Goal: Task Accomplishment & Management: Use online tool/utility

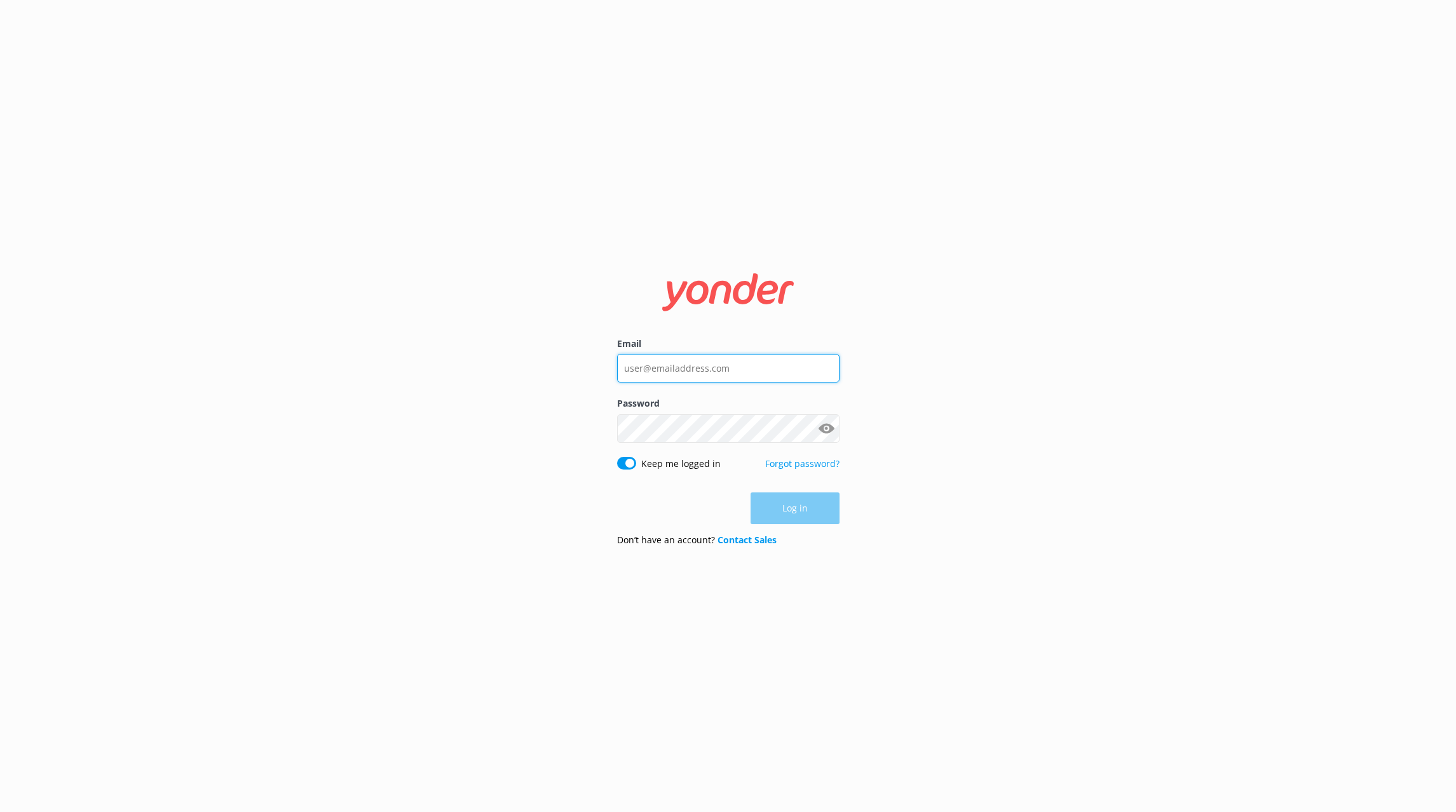
click at [729, 362] on input "Email" at bounding box center [728, 368] width 222 height 29
type input "[PERSON_NAME][EMAIL_ADDRESS][DOMAIN_NAME]"
click at [785, 509] on button "Log in" at bounding box center [795, 509] width 89 height 32
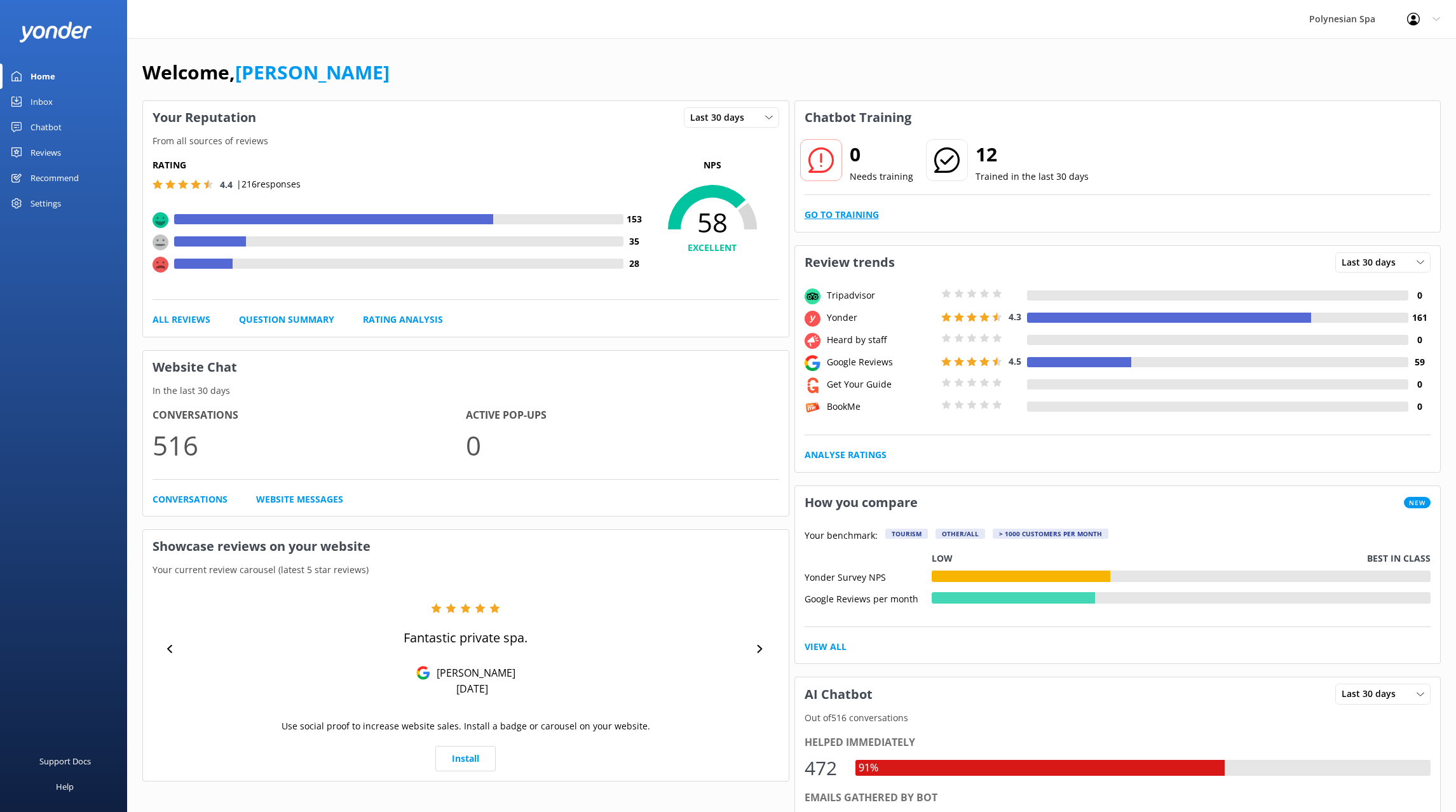
click at [861, 215] on link "Go to Training" at bounding box center [841, 215] width 74 height 14
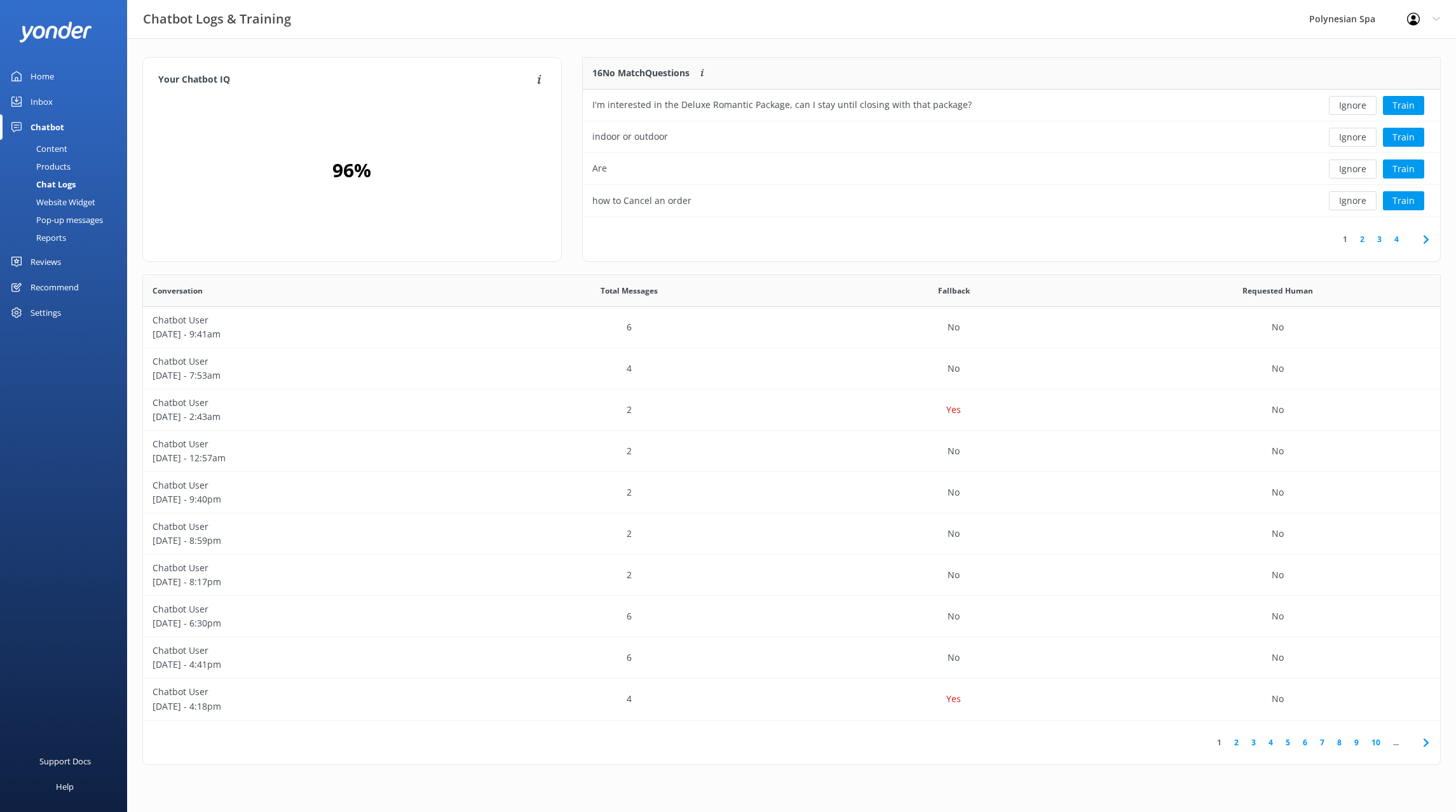
scroll to position [1, 1]
click at [1060, 97] on div "I'm interested in the Deluxe Romantic Package, can I stay until closing with th…" at bounding box center [924, 105] width 683 height 32
click at [1351, 105] on button "Ignore" at bounding box center [1351, 105] width 47 height 19
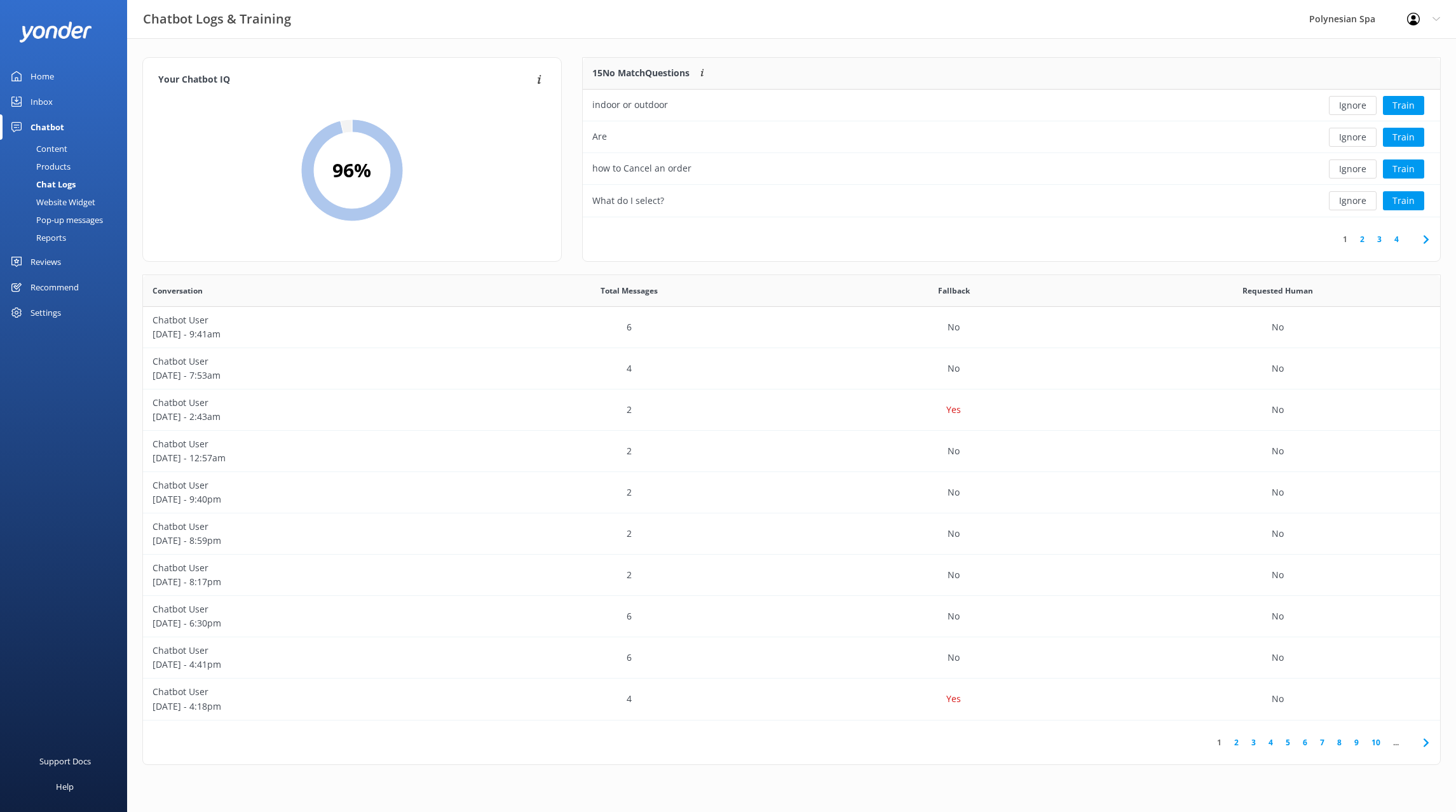
click at [1351, 105] on button "Ignore" at bounding box center [1351, 105] width 47 height 19
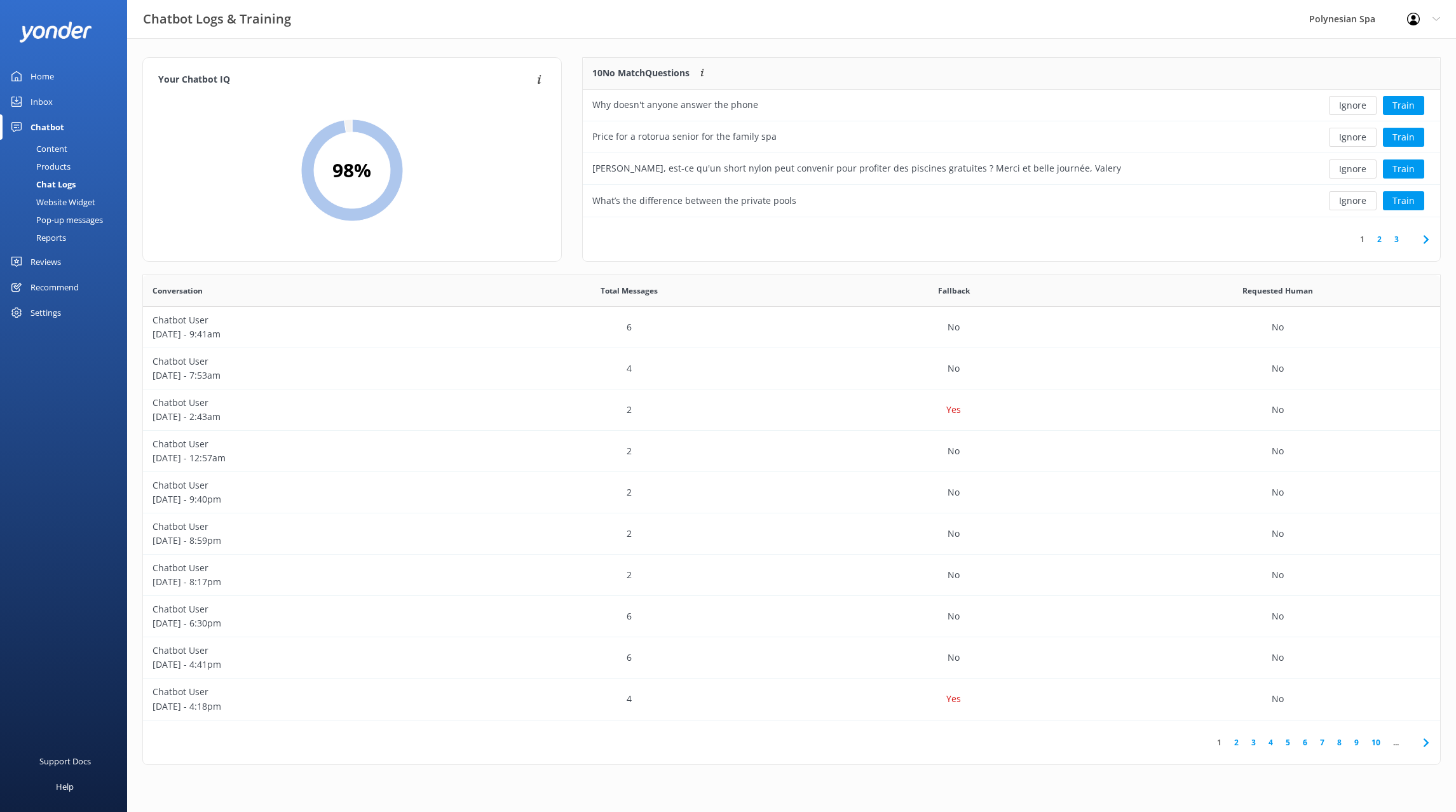
click at [1351, 105] on button "Ignore" at bounding box center [1351, 105] width 47 height 19
